Goal: Task Accomplishment & Management: Manage account settings

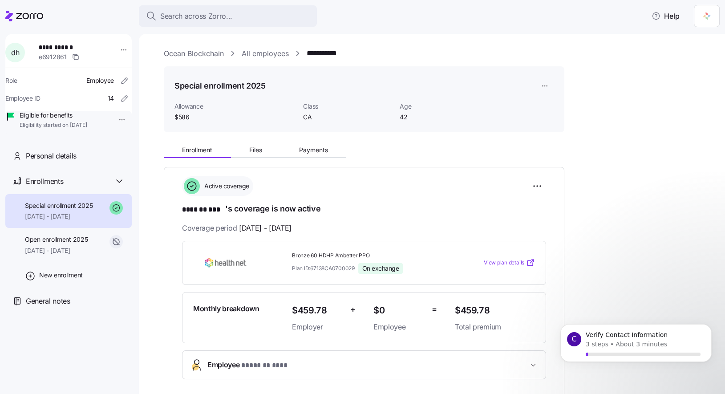
scroll to position [10, 0]
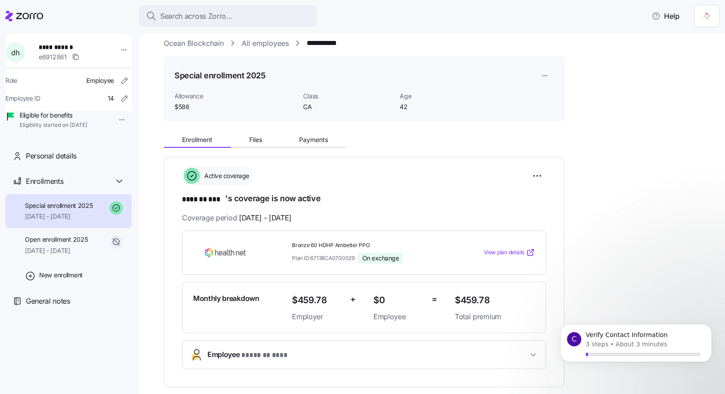
click at [219, 45] on link "Ocean Blockchain" at bounding box center [194, 43] width 60 height 11
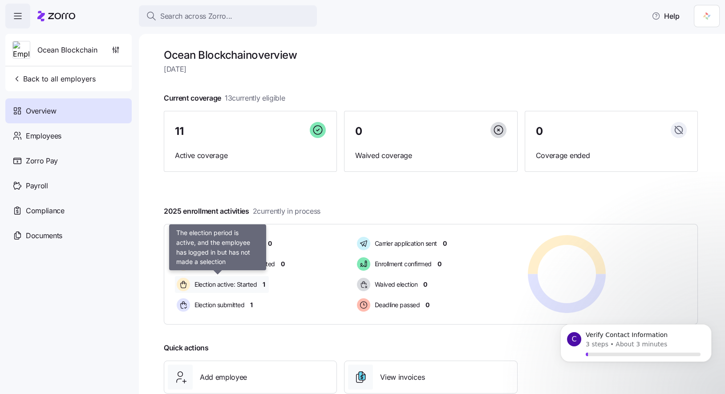
click at [239, 282] on span "Election active: Started" at bounding box center [224, 284] width 65 height 9
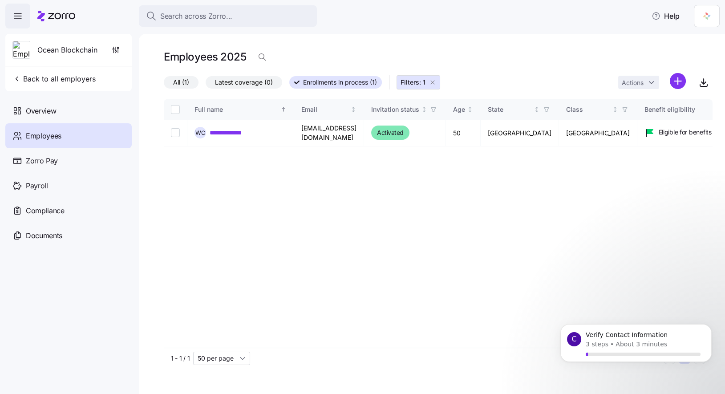
click at [433, 81] on icon "button" at bounding box center [432, 82] width 7 height 7
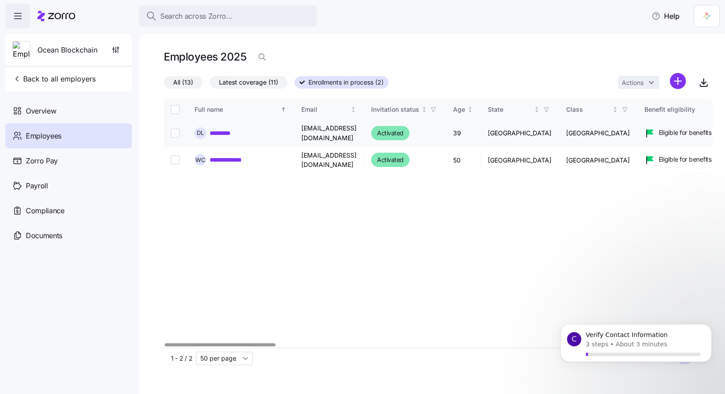
click at [225, 133] on link "*********" at bounding box center [224, 133] width 28 height 9
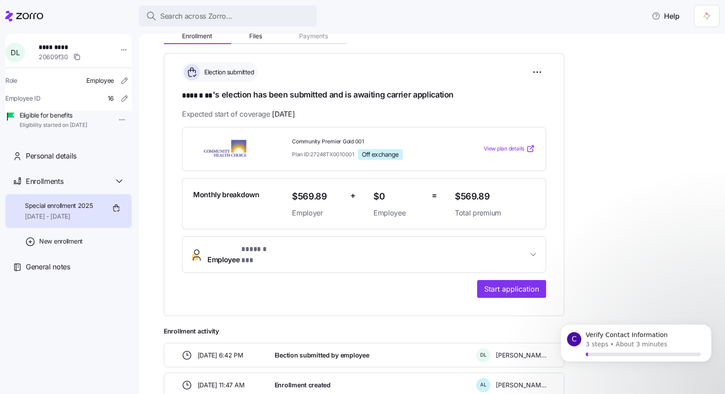
scroll to position [159, 0]
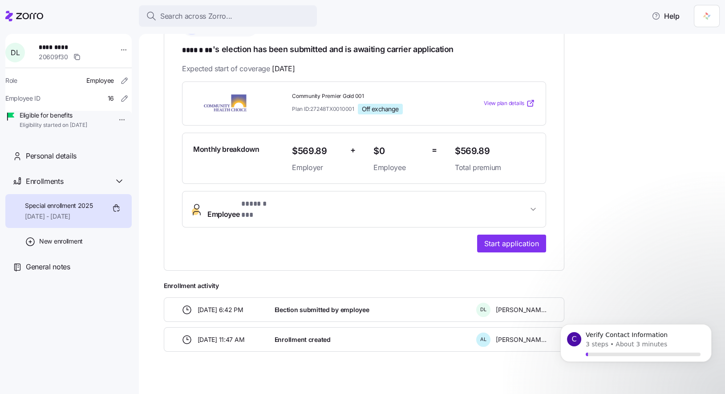
click at [532, 209] on button "Employee * ****** ** *" at bounding box center [363, 209] width 363 height 36
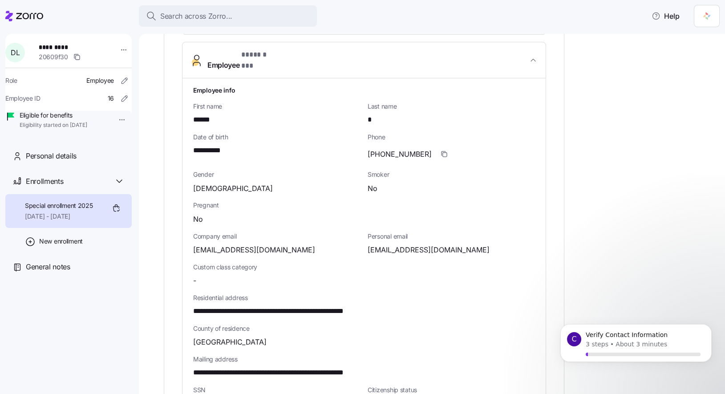
scroll to position [395, 0]
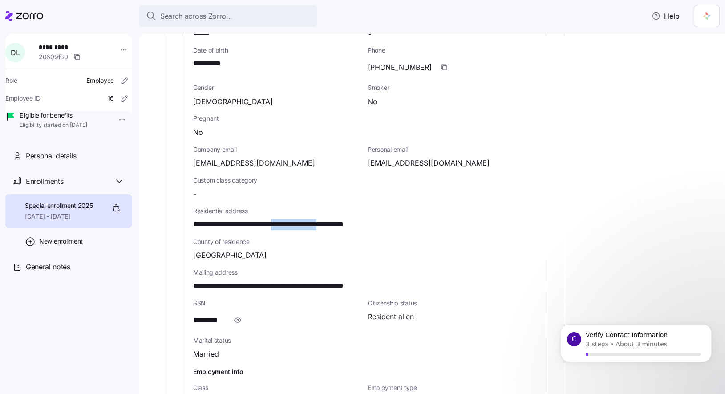
drag, startPoint x: 355, startPoint y: 213, endPoint x: 289, endPoint y: 214, distance: 65.9
click at [289, 219] on span "**********" at bounding box center [293, 224] width 201 height 11
copy span "**********"
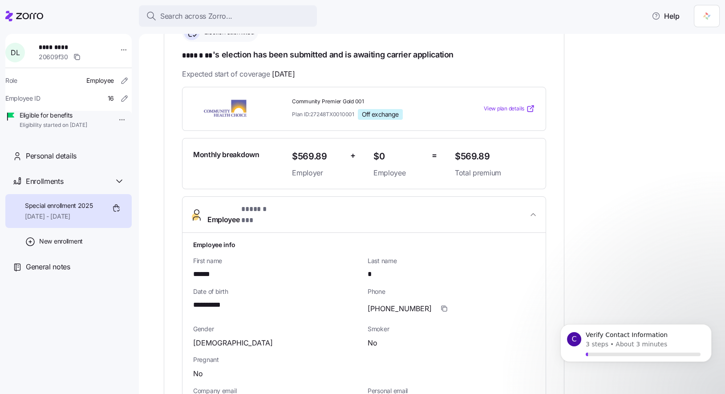
scroll to position [153, 0]
click at [603, 336] on p "Verify Contact Information" at bounding box center [643, 335] width 115 height 9
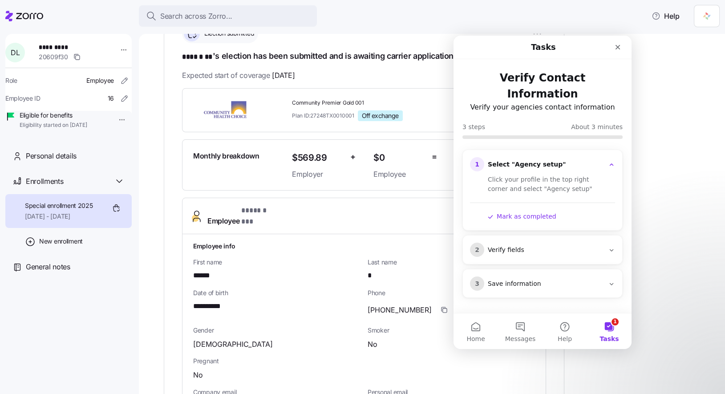
scroll to position [0, 0]
click at [706, 11] on html "**********" at bounding box center [362, 194] width 725 height 388
click at [696, 52] on div "Agency setup" at bounding box center [686, 54] width 53 height 10
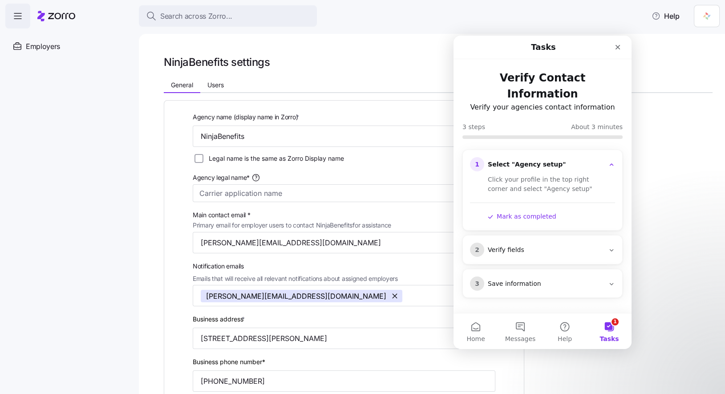
drag, startPoint x: 593, startPoint y: 46, endPoint x: 628, endPoint y: 56, distance: 36.4
click at [628, 56] on nav "Tasks" at bounding box center [542, 48] width 178 height 24
click at [247, 137] on input "NinjaBenefits" at bounding box center [344, 135] width 303 height 21
type input "Andrew Lee"
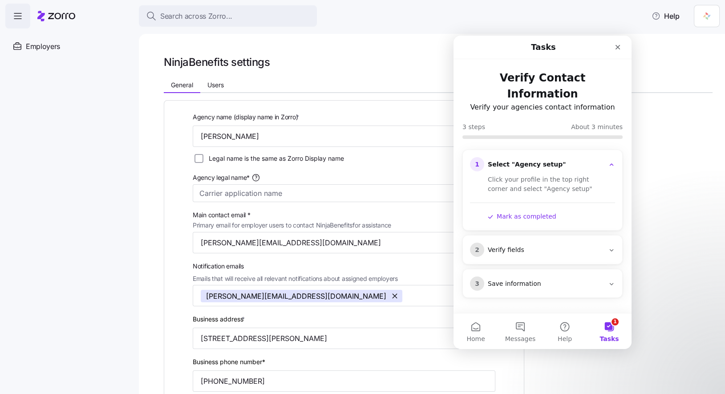
click at [141, 136] on div "NinjaBenefits settings General Users Agency name (display name in Zorro) * Andr…" at bounding box center [432, 214] width 586 height 360
click at [200, 156] on input "Legal name is the same as Zorro Display name" at bounding box center [198, 158] width 9 height 9
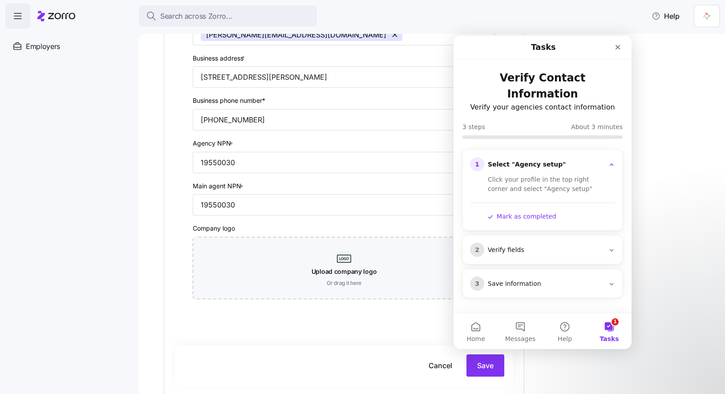
scroll to position [190, 0]
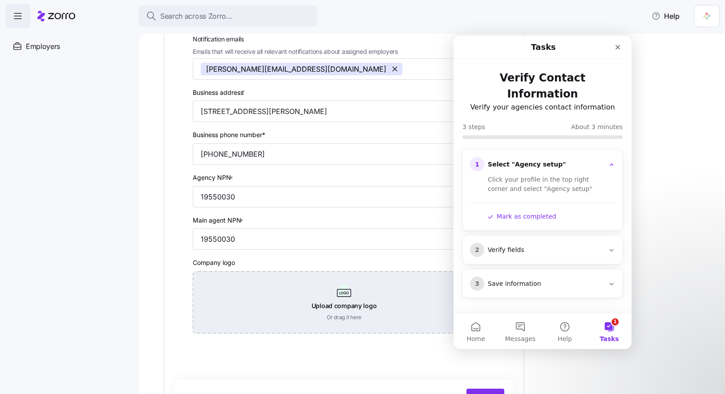
click at [348, 309] on div "Upload company logo Or drag it here" at bounding box center [344, 302] width 303 height 62
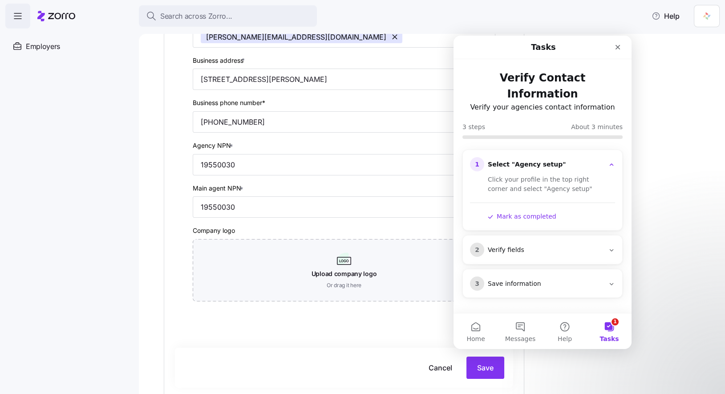
scroll to position [239, 0]
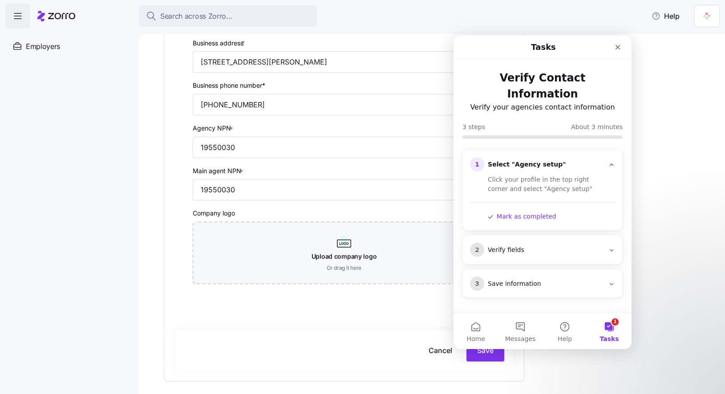
click at [486, 362] on div "Cancel Save" at bounding box center [344, 350] width 338 height 40
click at [487, 358] on button "Save" at bounding box center [485, 350] width 38 height 22
checkbox input "false"
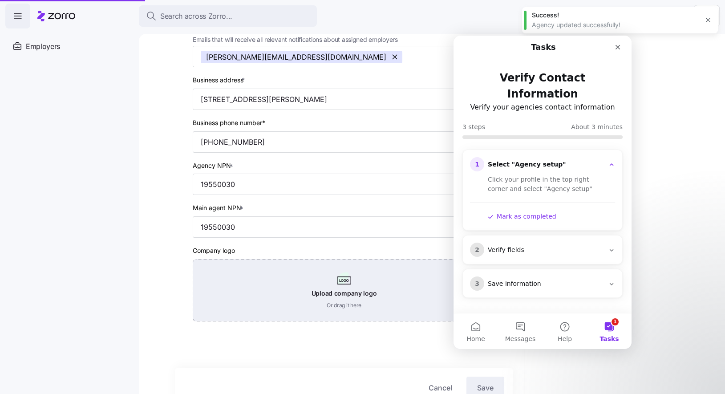
scroll to position [276, 0]
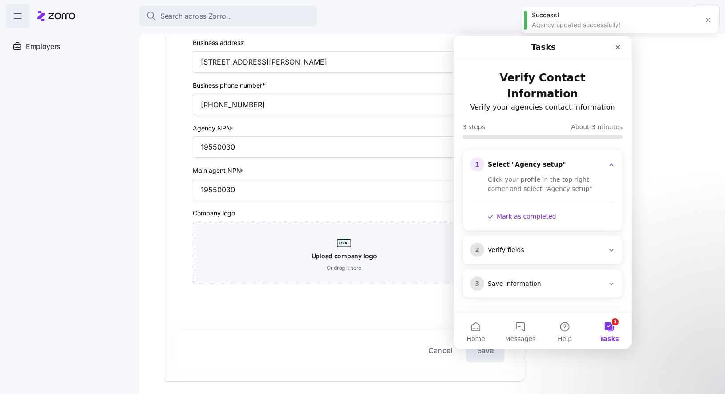
click at [526, 212] on button "Mark as completed" at bounding box center [522, 216] width 69 height 9
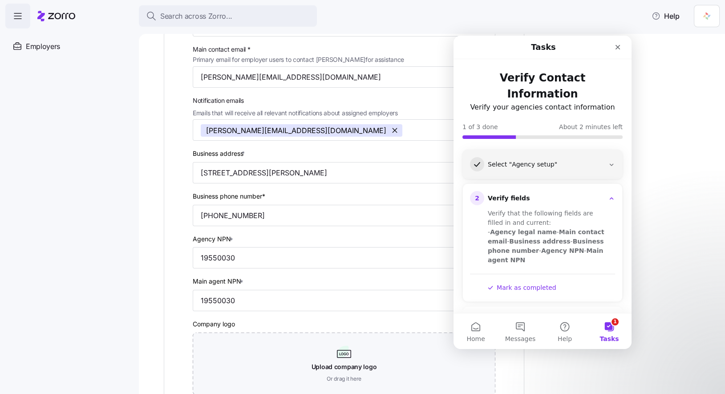
scroll to position [168, 0]
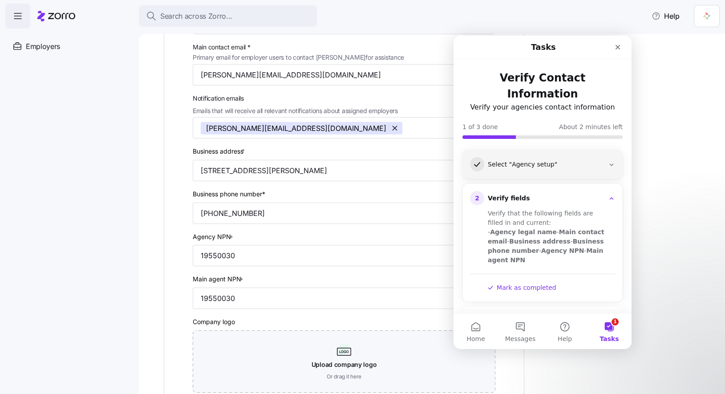
click at [537, 283] on button "Mark as completed" at bounding box center [522, 287] width 69 height 9
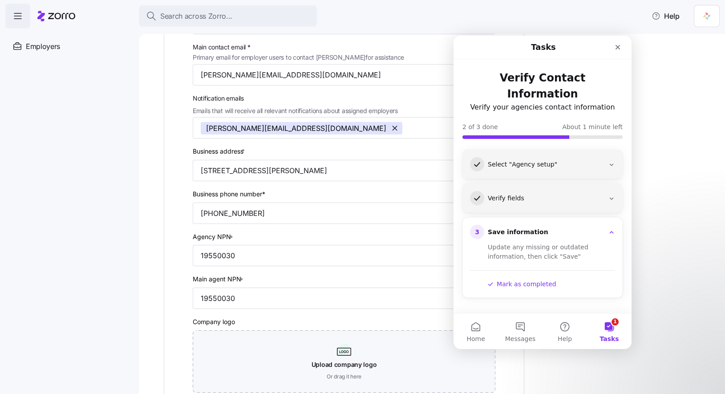
click at [537, 279] on button "Mark as completed" at bounding box center [522, 283] width 69 height 9
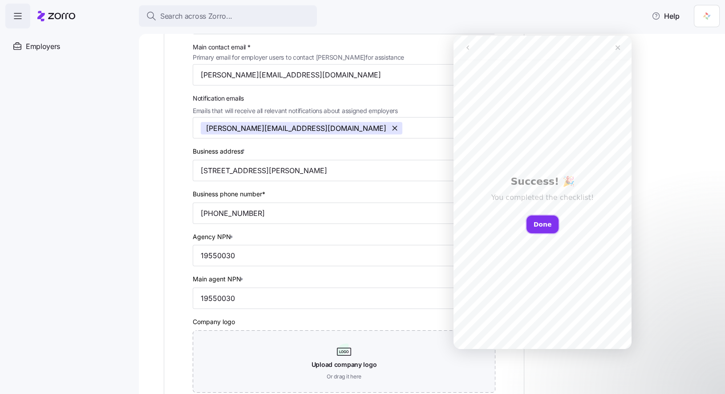
click at [542, 223] on button "Done" at bounding box center [542, 224] width 32 height 18
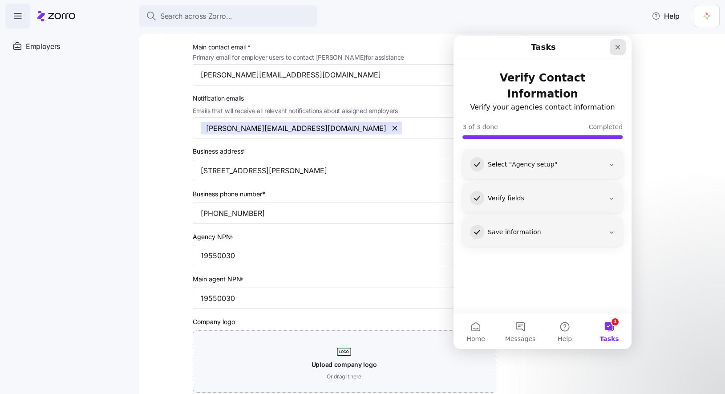
click at [617, 47] on icon "Close" at bounding box center [617, 47] width 7 height 7
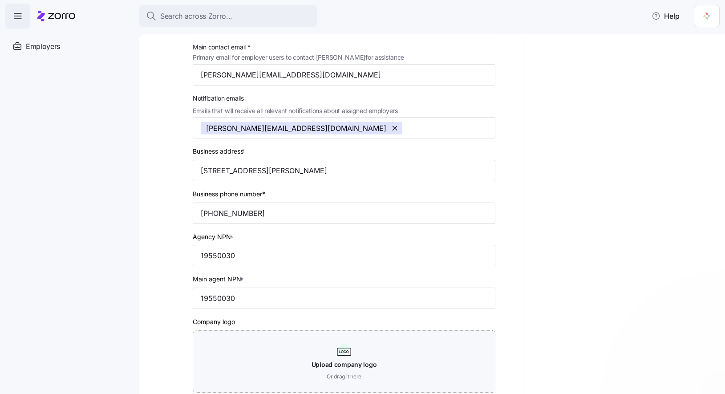
scroll to position [0, 0]
click at [605, 155] on div "Agency name (display name in Zorro) * Andrew Lee Legal name is the same as Zorr…" at bounding box center [438, 228] width 549 height 607
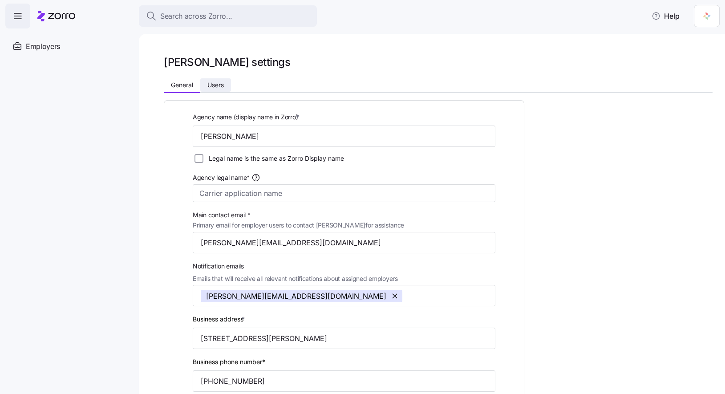
click at [219, 85] on span "Users" at bounding box center [215, 85] width 16 height 6
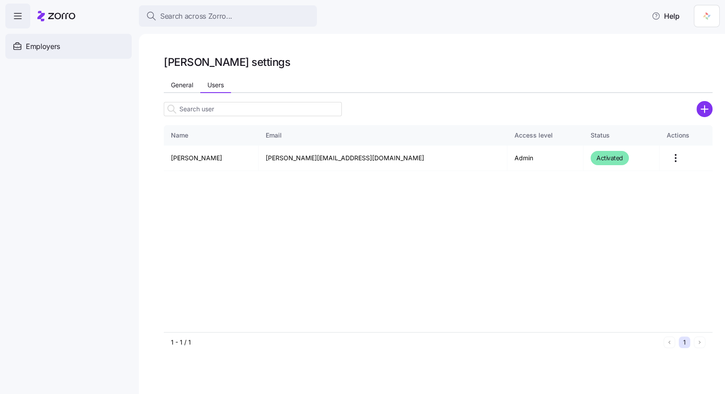
click at [61, 44] on div "Employers" at bounding box center [68, 46] width 126 height 25
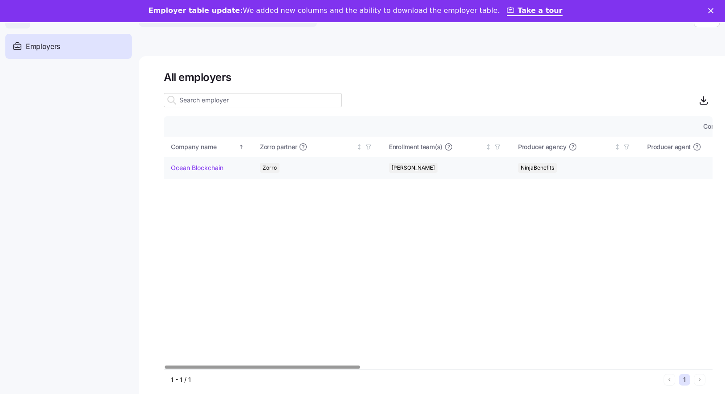
click at [216, 167] on link "Ocean Blockchain" at bounding box center [197, 167] width 53 height 9
click at [208, 167] on link "Ocean Blockchain" at bounding box center [197, 167] width 53 height 9
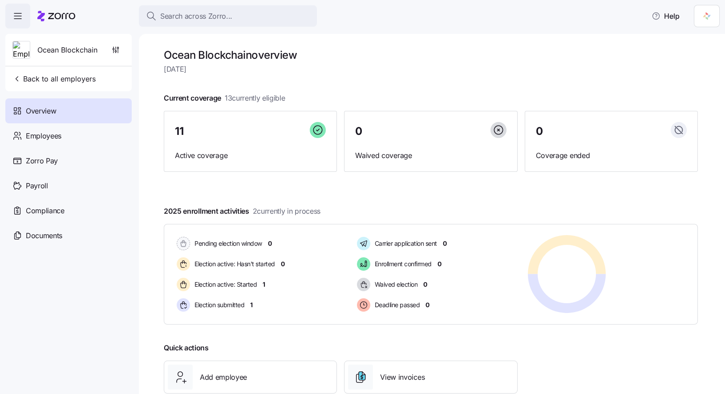
click at [705, 17] on html "Search across Zorro... Help Ocean Blockchain Back to all employers Overview Emp…" at bounding box center [362, 194] width 725 height 388
click at [688, 64] on div "Log out" at bounding box center [677, 69] width 35 height 10
